Goal: Information Seeking & Learning: Learn about a topic

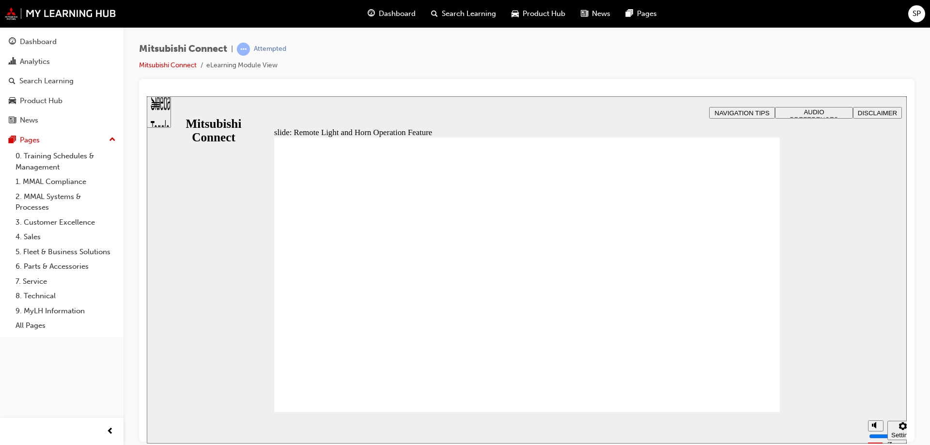
radio input "true"
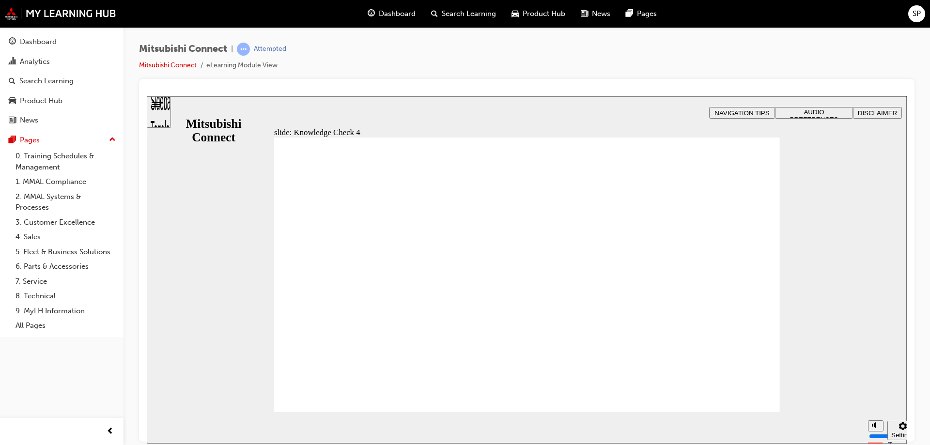
radio input "false"
radio input "true"
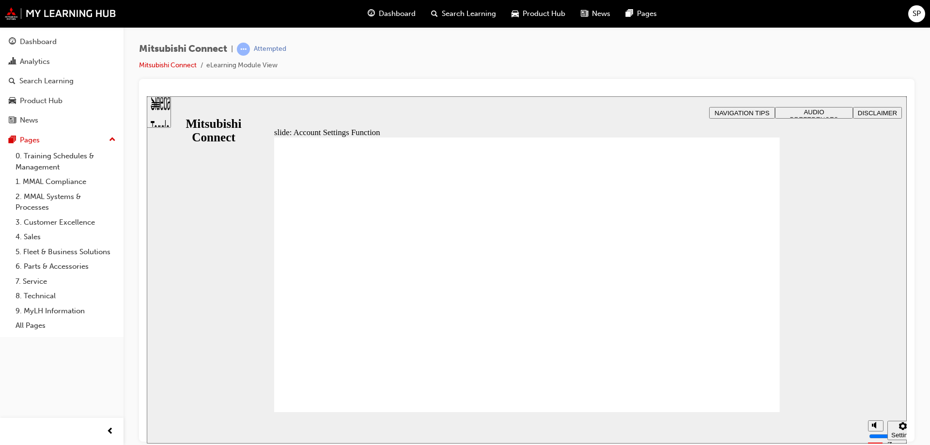
checkbox input "true"
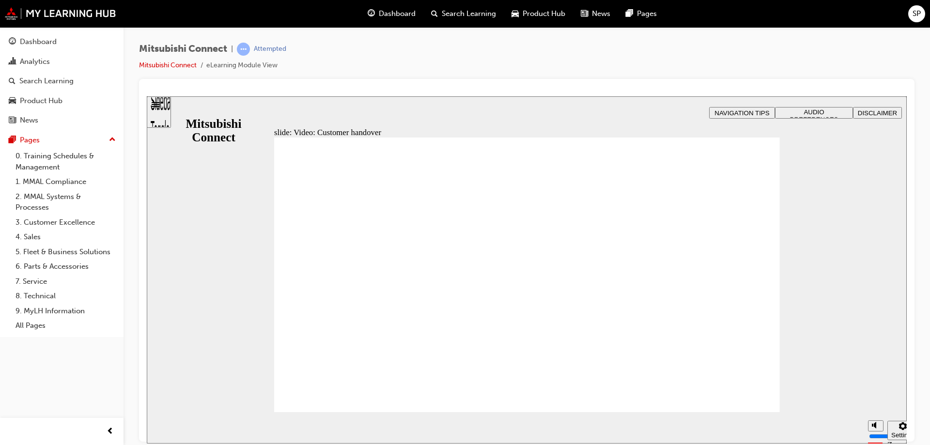
radio input "false"
radio input "true"
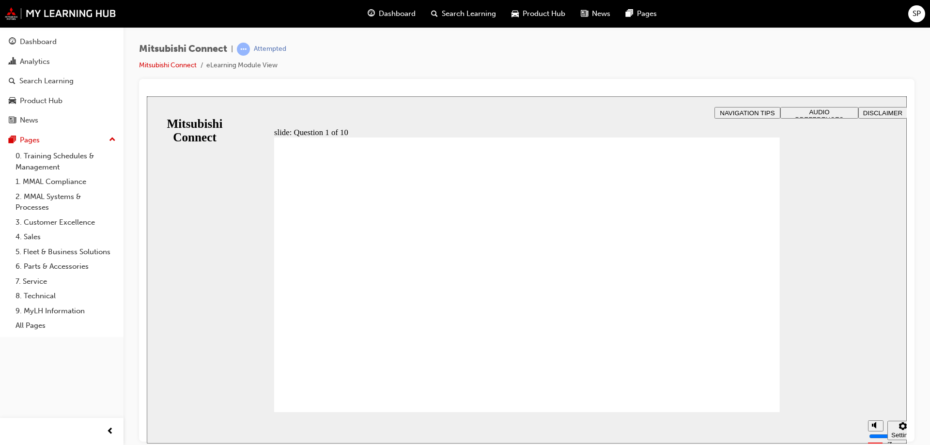
radio input "true"
checkbox input "true"
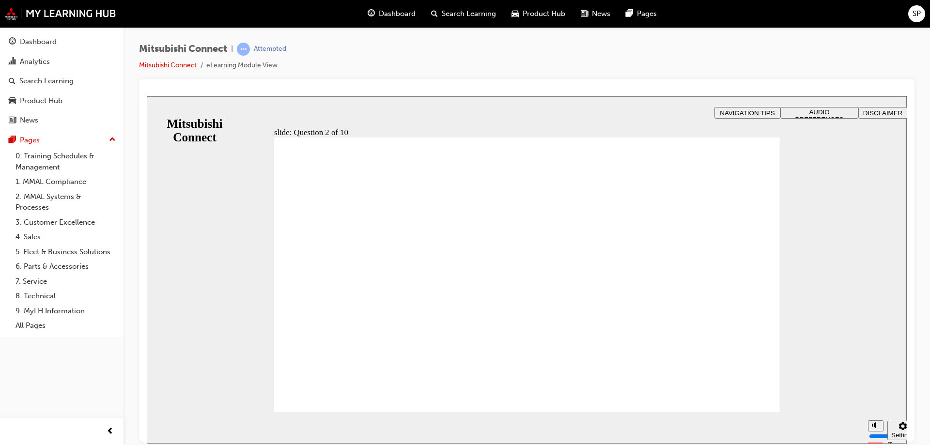
checkbox input "true"
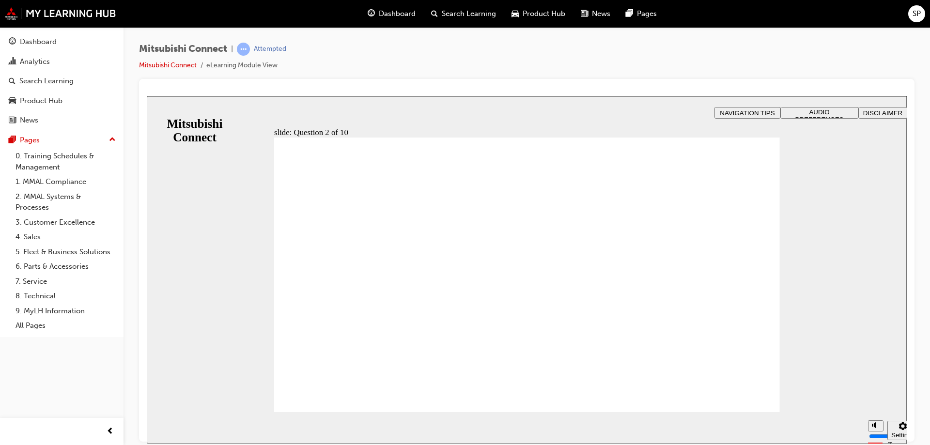
checkbox input "true"
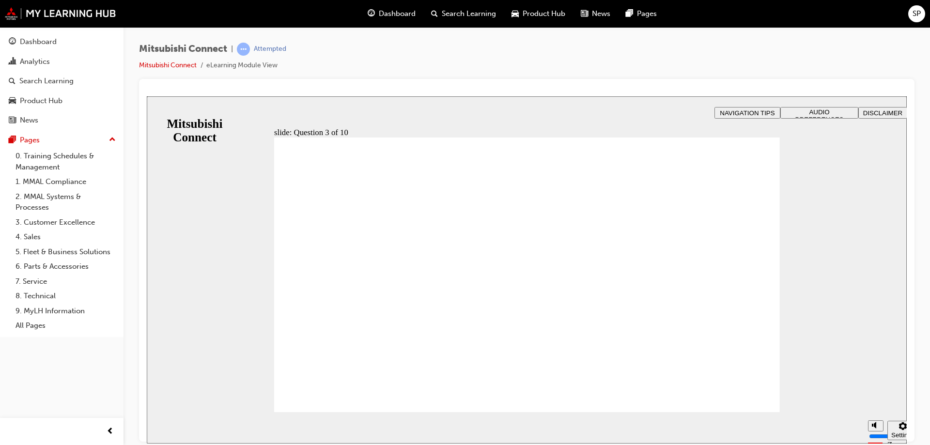
radio input "true"
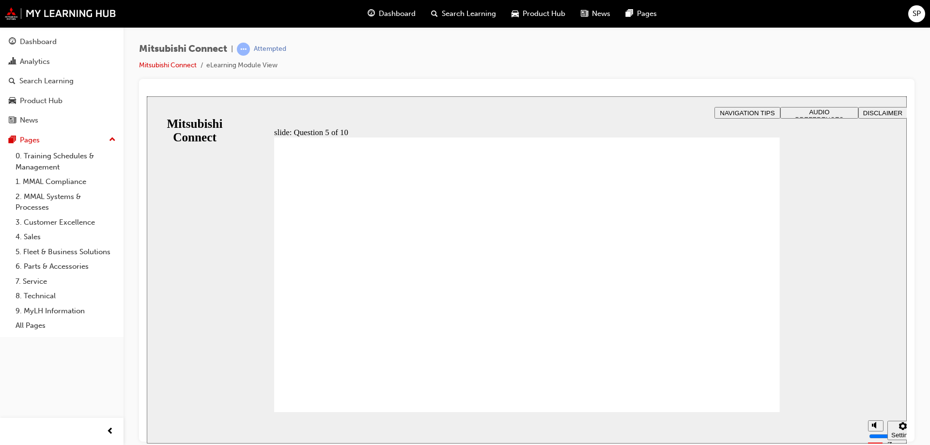
checkbox input "true"
checkbox input "false"
checkbox input "true"
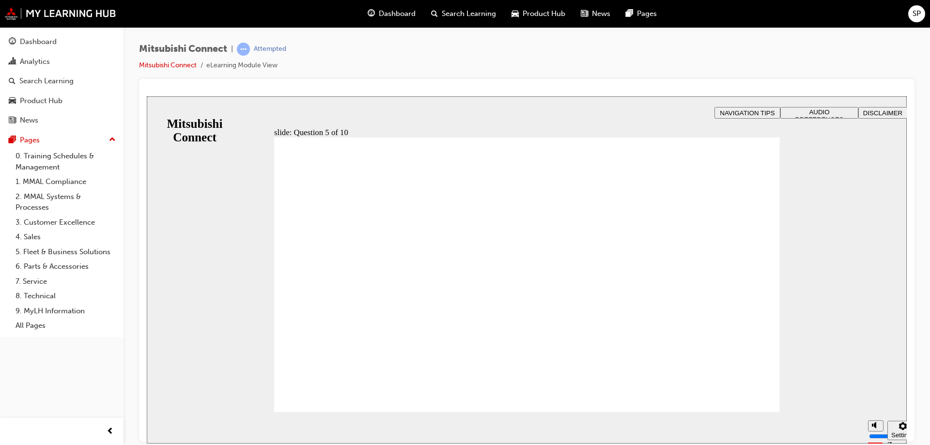
checkbox input "true"
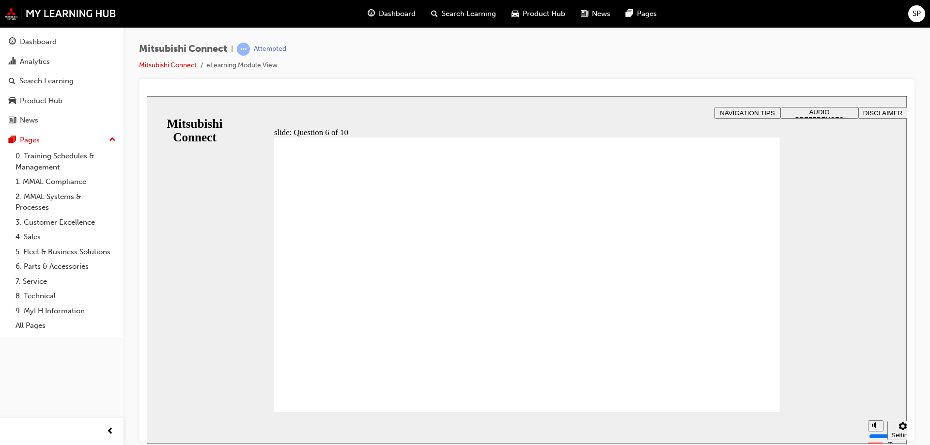
checkbox input "true"
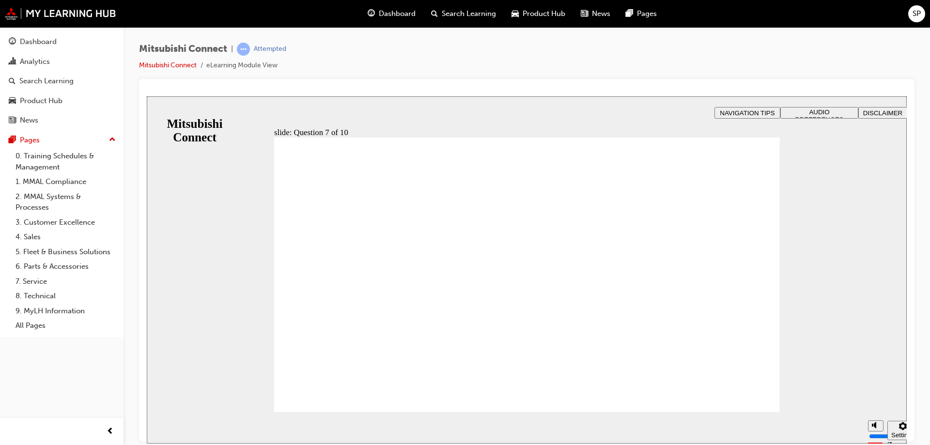
checkbox input "true"
drag, startPoint x: 395, startPoint y: 248, endPoint x: 349, endPoint y: 384, distance: 143.3
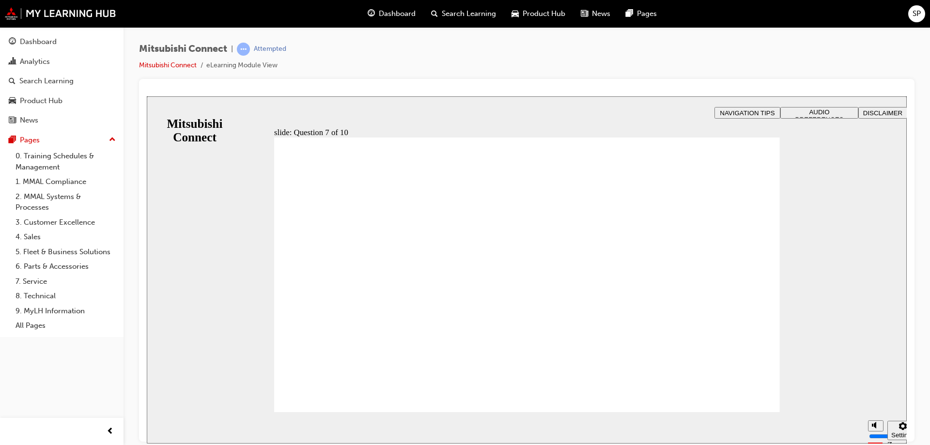
radio input "true"
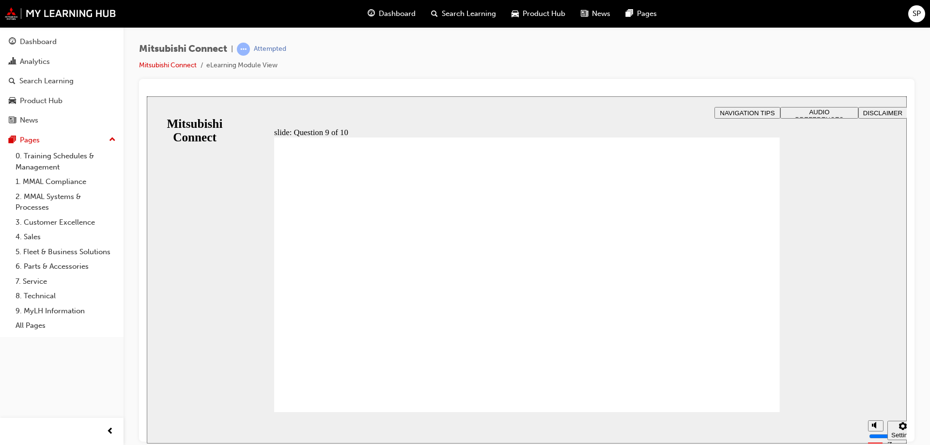
radio input "true"
